Goal: Check status: Check status

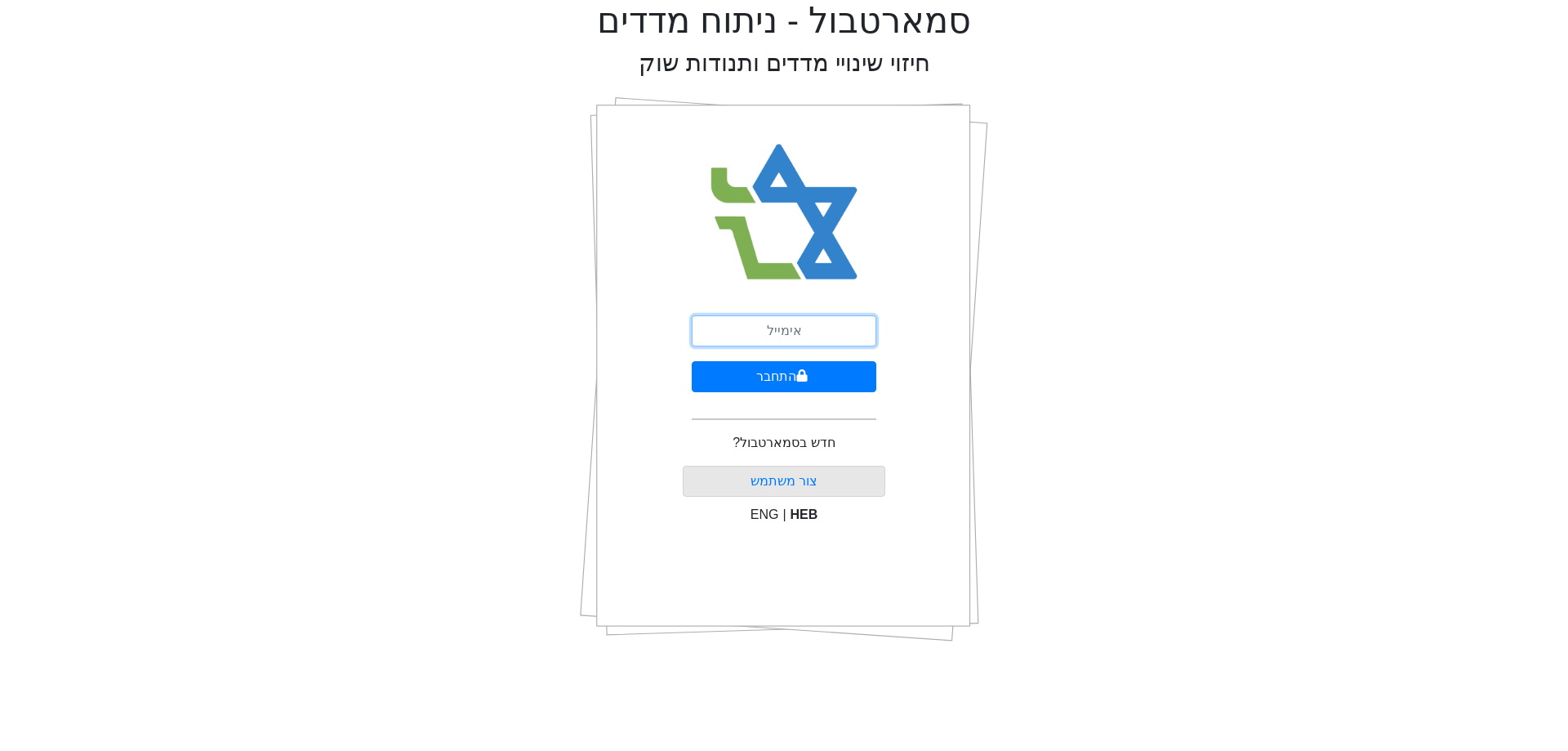
click at [824, 331] on input "email" at bounding box center [784, 331] width 184 height 31
type input "[PERSON_NAME][EMAIL_ADDRESS][DOMAIN_NAME]"
click at [816, 376] on button "התחבר" at bounding box center [784, 376] width 184 height 31
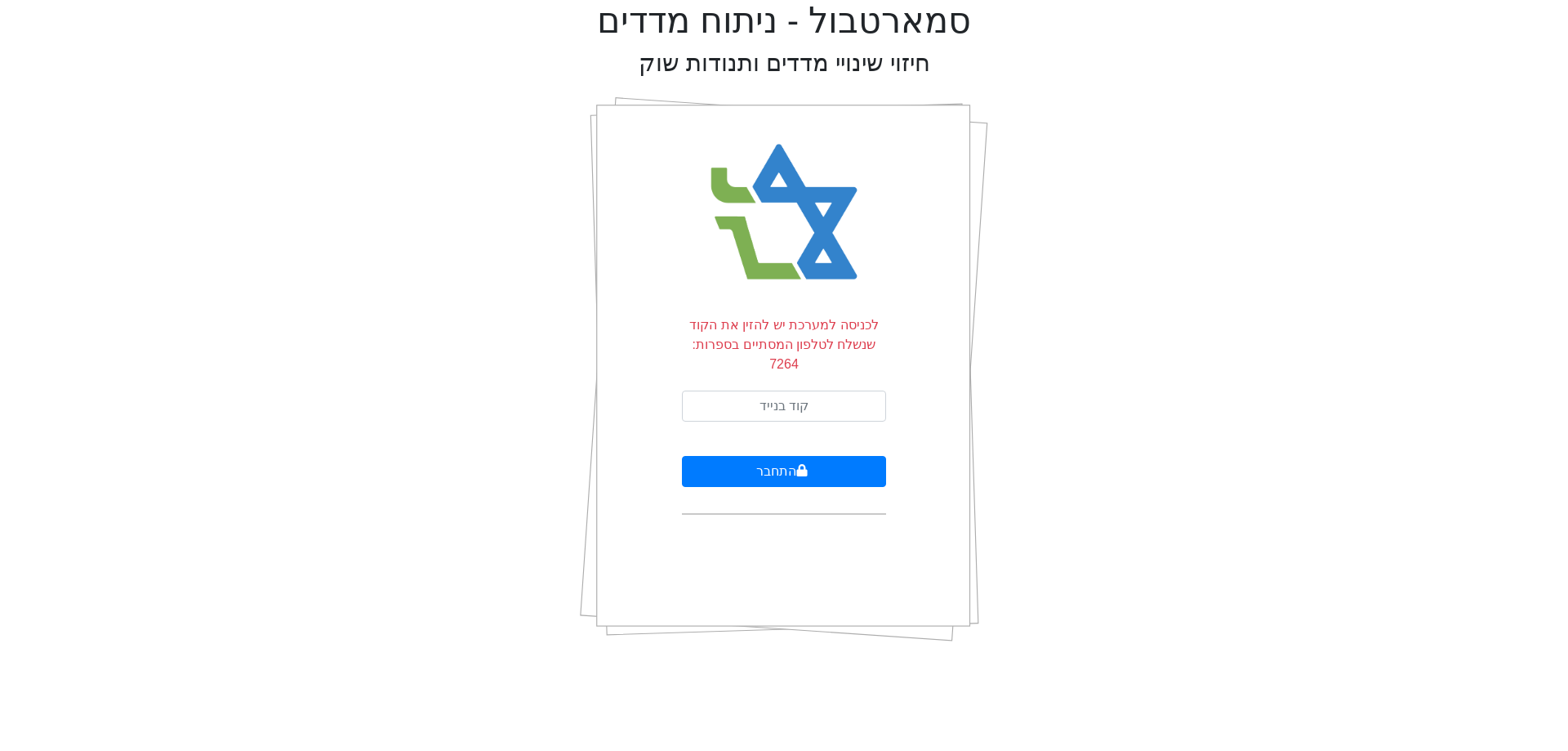
click at [838, 370] on form "לכניסה למערכת יש להזין את הקוד שנשלח לטלפון המסתיים בספרות: 7264 התחבר" at bounding box center [784, 415] width 204 height 199
click at [826, 390] on input "text" at bounding box center [784, 406] width 204 height 31
type input "066184"
click at [682, 456] on button "התחבר" at bounding box center [784, 472] width 204 height 31
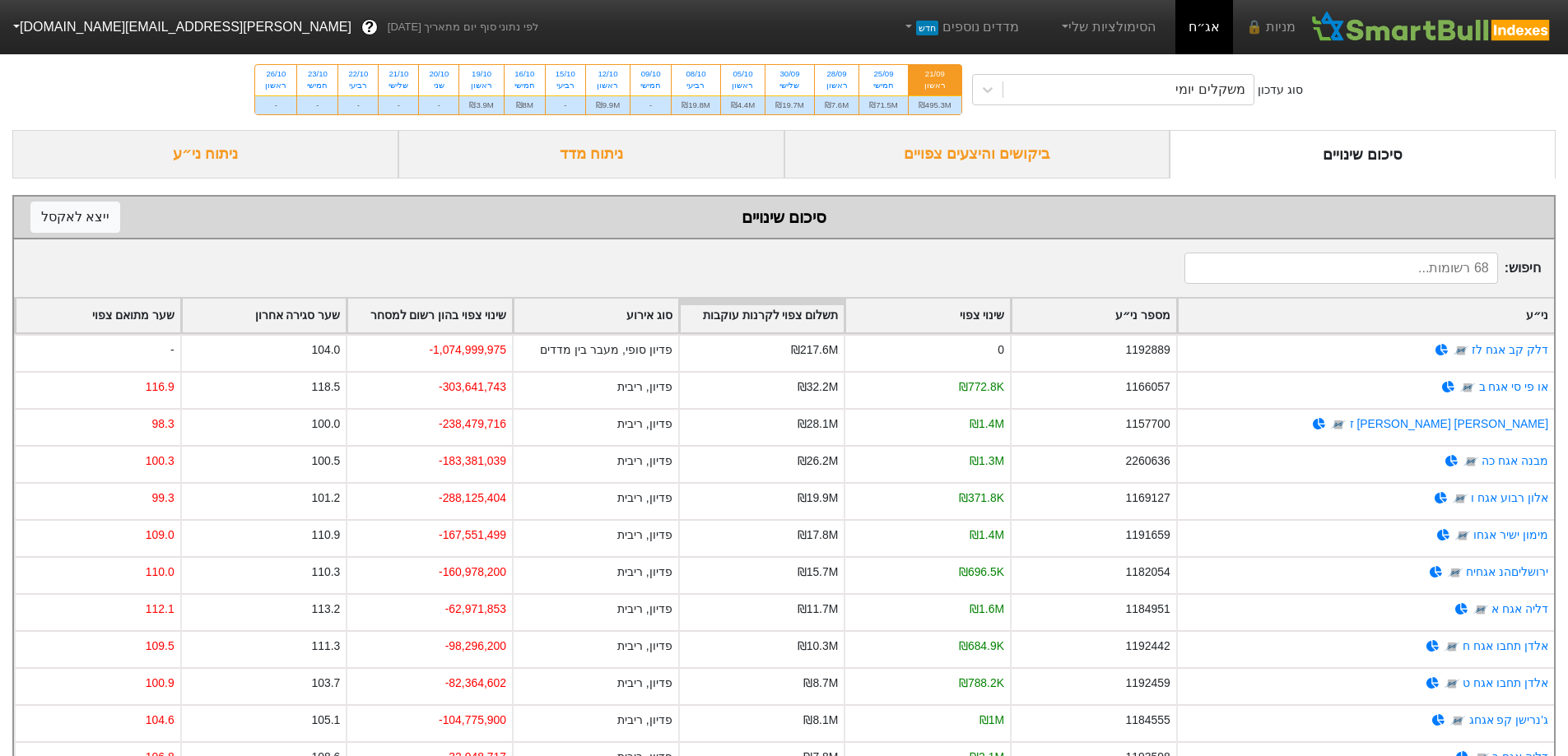
click at [941, 119] on div "סוג עדכון משקלים יומי 21/09 ראשון ₪495.3M 25/09 חמישי ₪71.5M 28/09 ראשון ₪7.6M …" at bounding box center [784, 90] width 1568 height 81
click at [942, 124] on div "סוג עדכון משקלים יומי 21/09 ראשון ₪495.3M 25/09 חמישי ₪71.5M 28/09 ראשון ₪7.6M …" at bounding box center [784, 90] width 1568 height 81
click at [935, 137] on div "ביקושים והיצעים צפויים" at bounding box center [977, 154] width 386 height 48
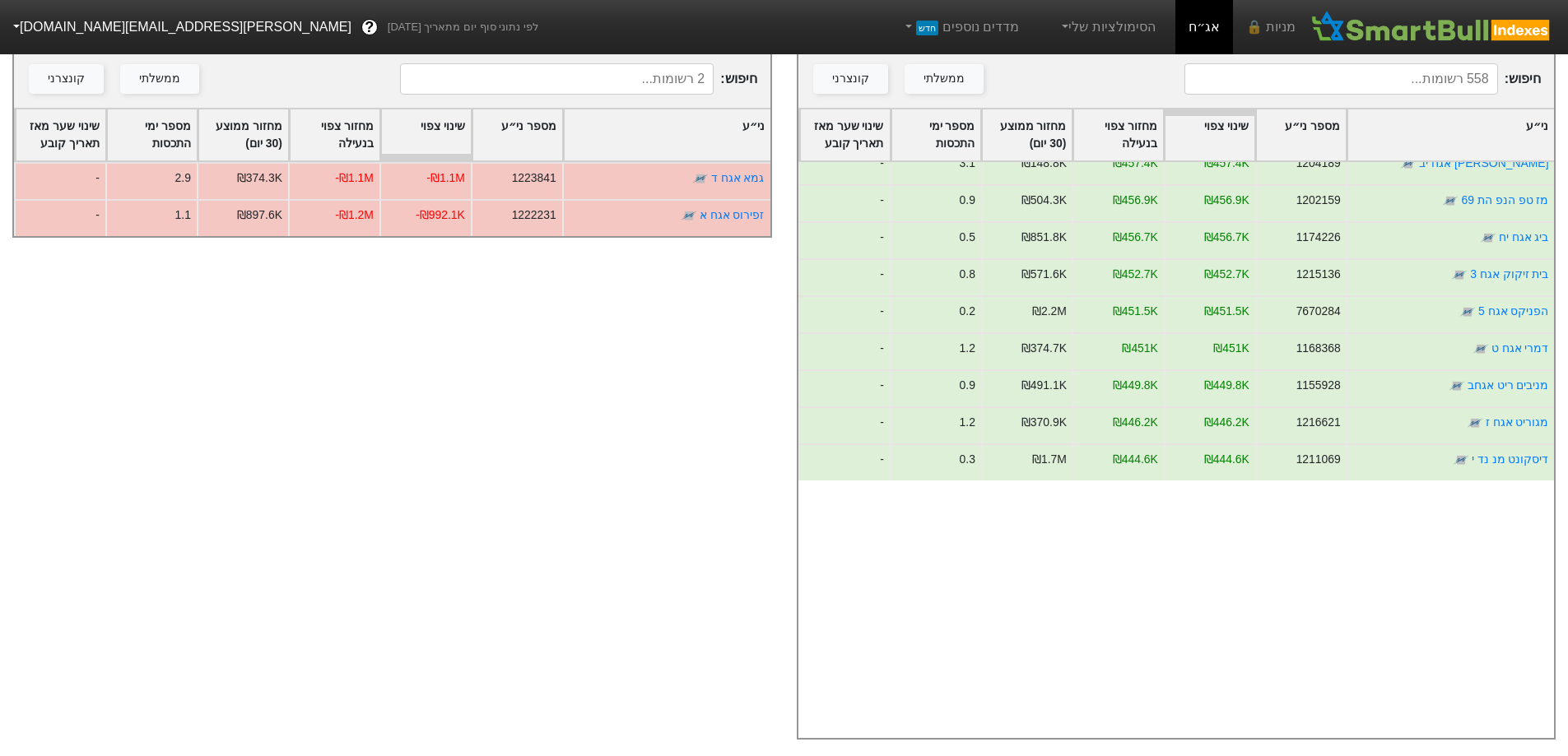
scroll to position [10458, 0]
